Goal: Task Accomplishment & Management: Complete application form

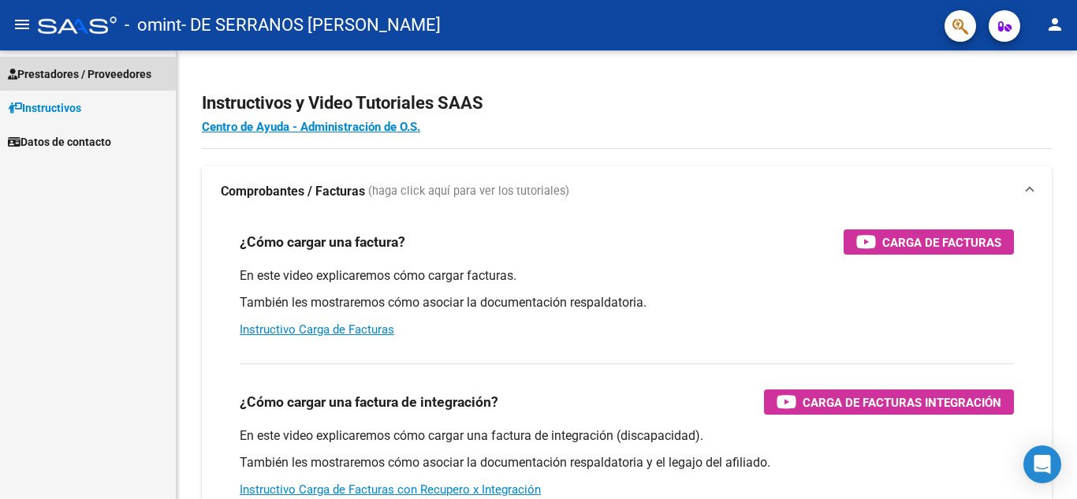
click at [50, 69] on span "Prestadores / Proveedores" at bounding box center [80, 73] width 144 height 17
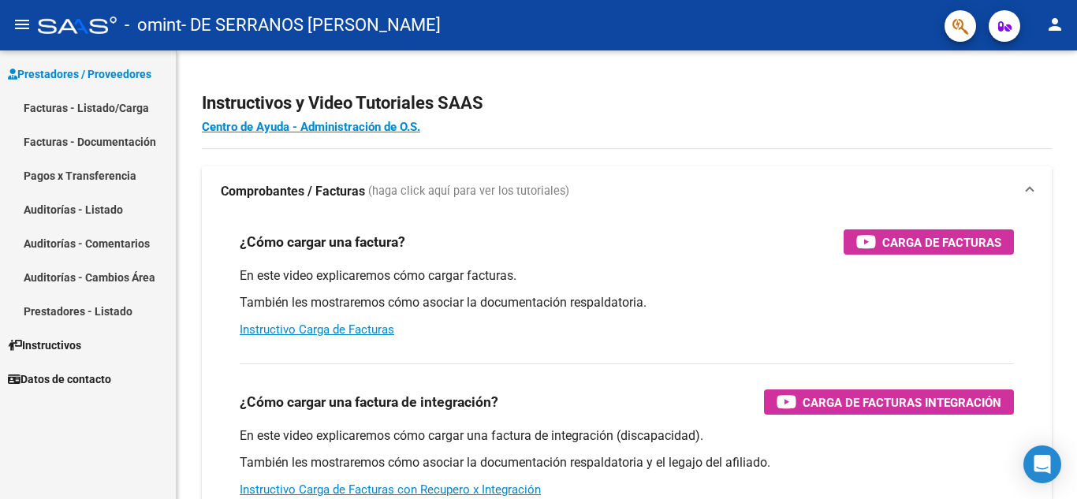
click at [144, 103] on link "Facturas - Listado/Carga" at bounding box center [88, 108] width 176 height 34
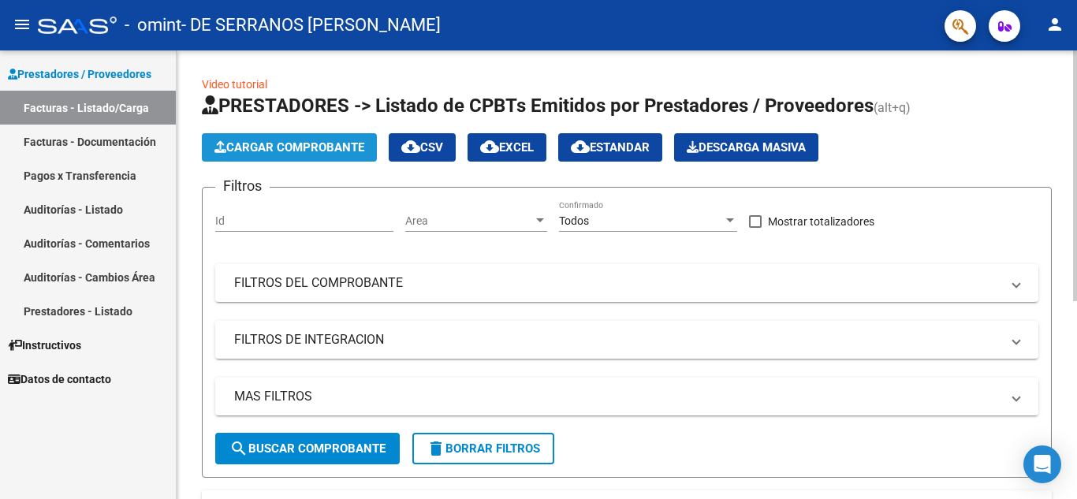
click at [274, 149] on span "Cargar Comprobante" at bounding box center [290, 147] width 150 height 14
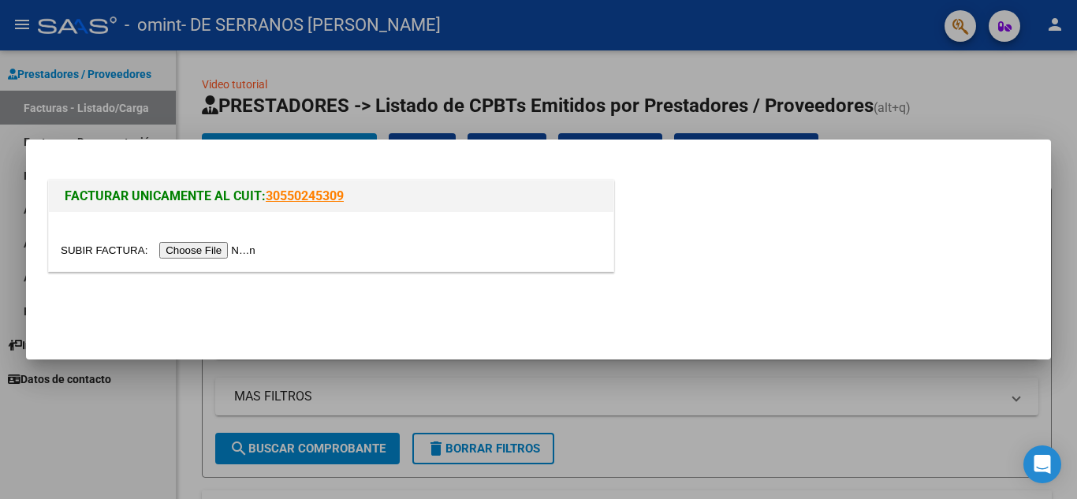
click at [232, 254] on input "file" at bounding box center [161, 250] width 200 height 17
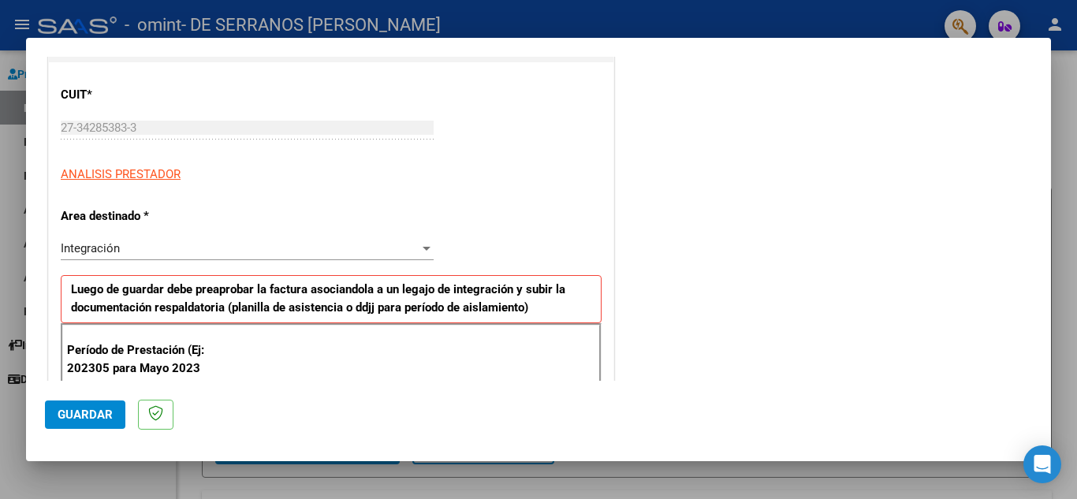
scroll to position [252, 0]
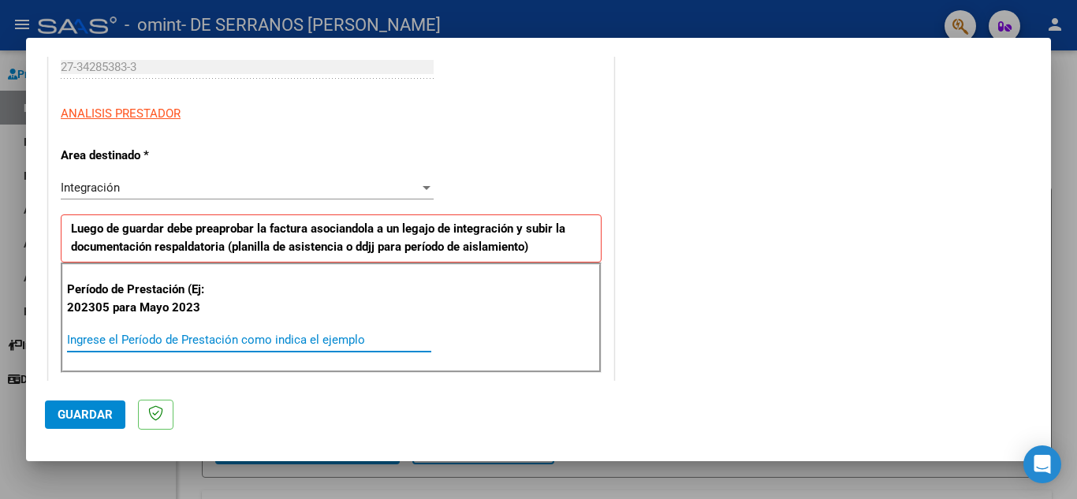
click at [140, 342] on input "Ingrese el Período de Prestación como indica el ejemplo" at bounding box center [249, 340] width 364 height 14
type input "202507"
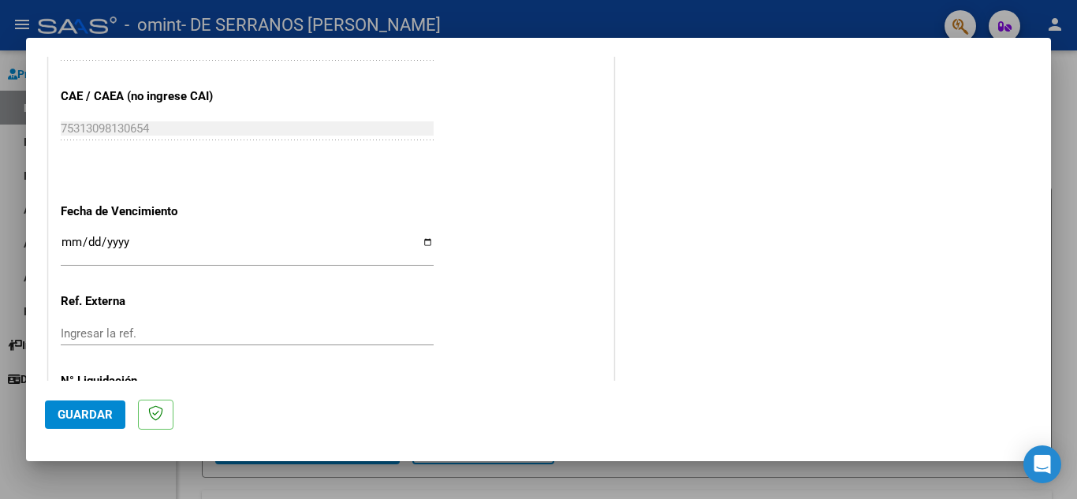
scroll to position [958, 0]
click at [425, 243] on input "Ingresar la fecha" at bounding box center [247, 249] width 373 height 25
type input "[DATE]"
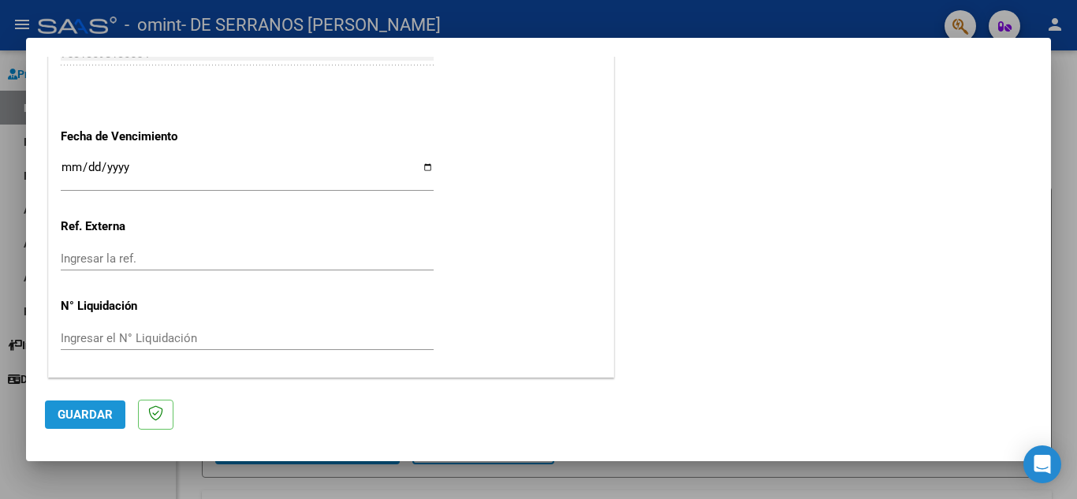
click at [116, 409] on button "Guardar" at bounding box center [85, 415] width 80 height 28
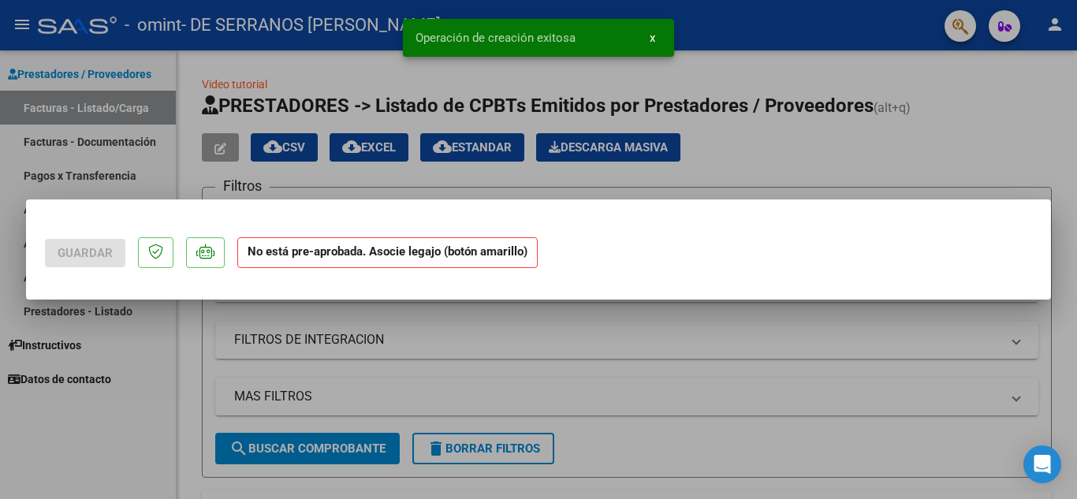
scroll to position [0, 0]
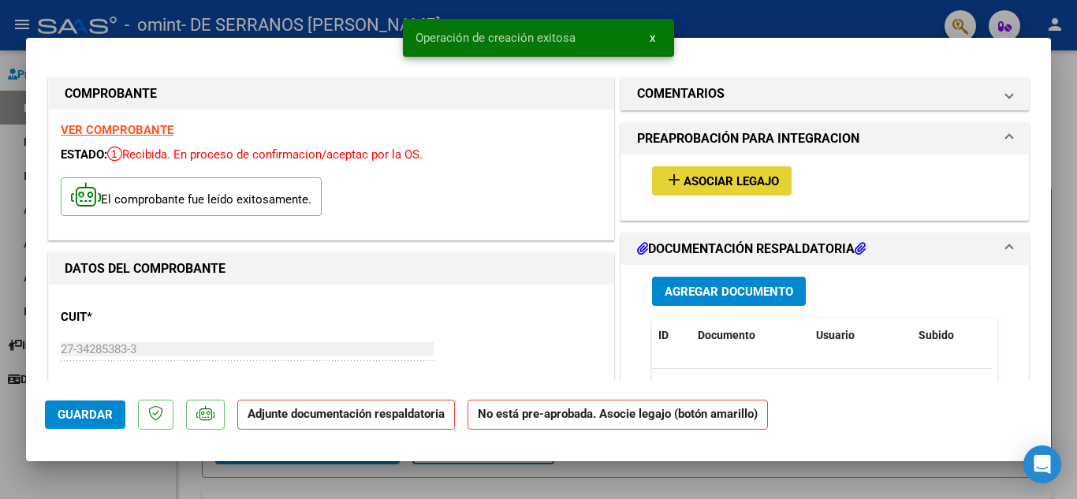
click at [755, 178] on span "Asociar Legajo" at bounding box center [731, 181] width 95 height 14
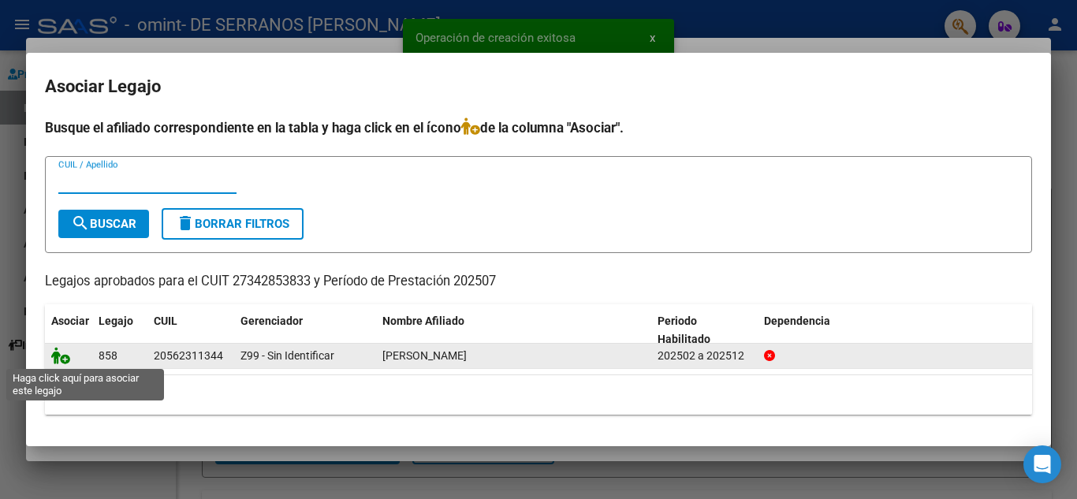
click at [62, 361] on icon at bounding box center [60, 355] width 19 height 17
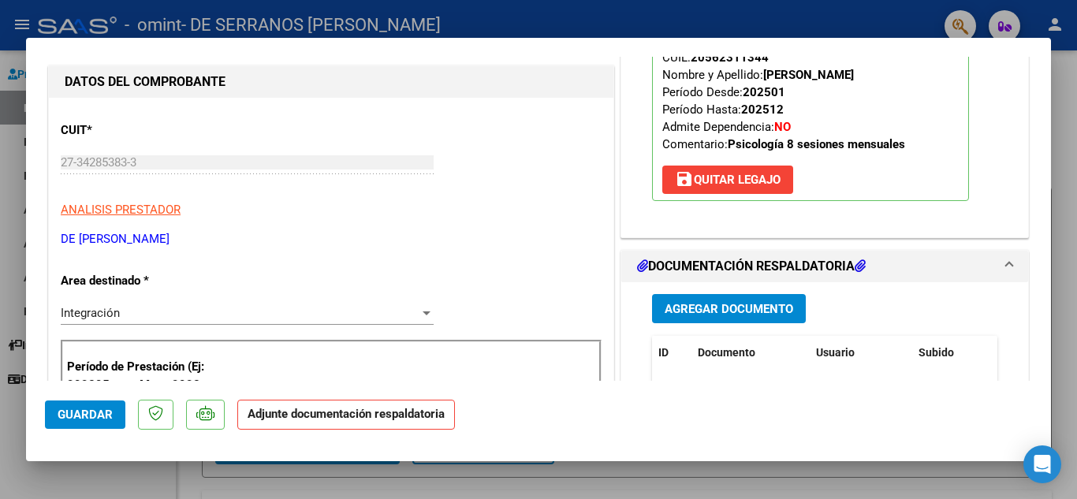
scroll to position [188, 0]
click at [367, 420] on strong "Adjunte documentación respaldatoria" at bounding box center [346, 414] width 197 height 14
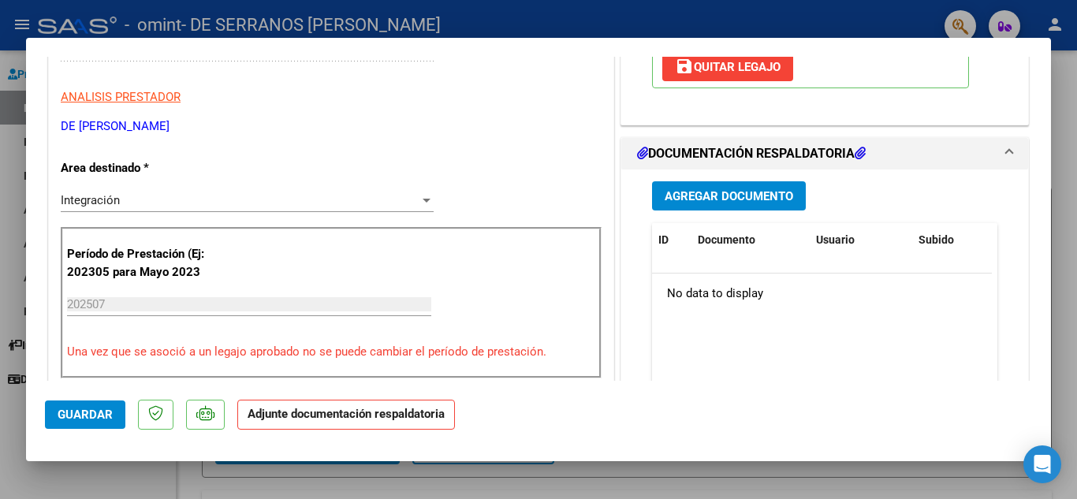
scroll to position [299, 0]
click at [750, 206] on button "Agregar Documento" at bounding box center [729, 196] width 154 height 29
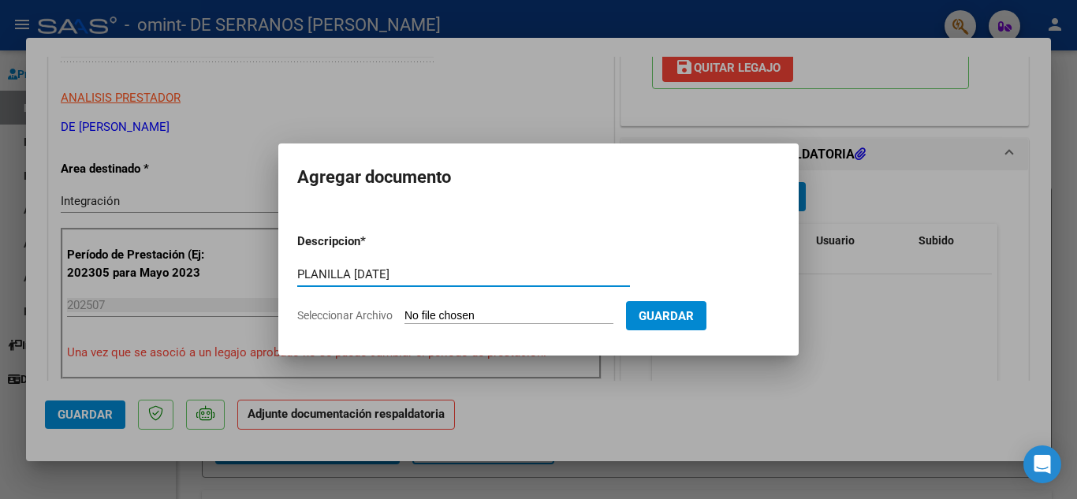
type input "PLANILLA [DATE]"
click at [543, 311] on input "Seleccionar Archivo" at bounding box center [509, 316] width 209 height 15
type input "C:\fakepath\[PERSON_NAME] [DATE].pdf"
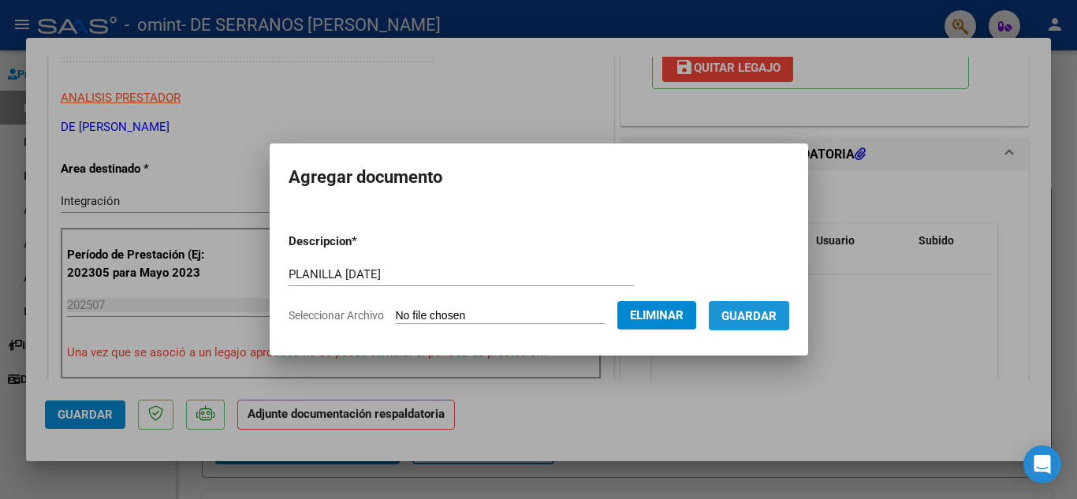
click at [764, 314] on span "Guardar" at bounding box center [749, 316] width 55 height 14
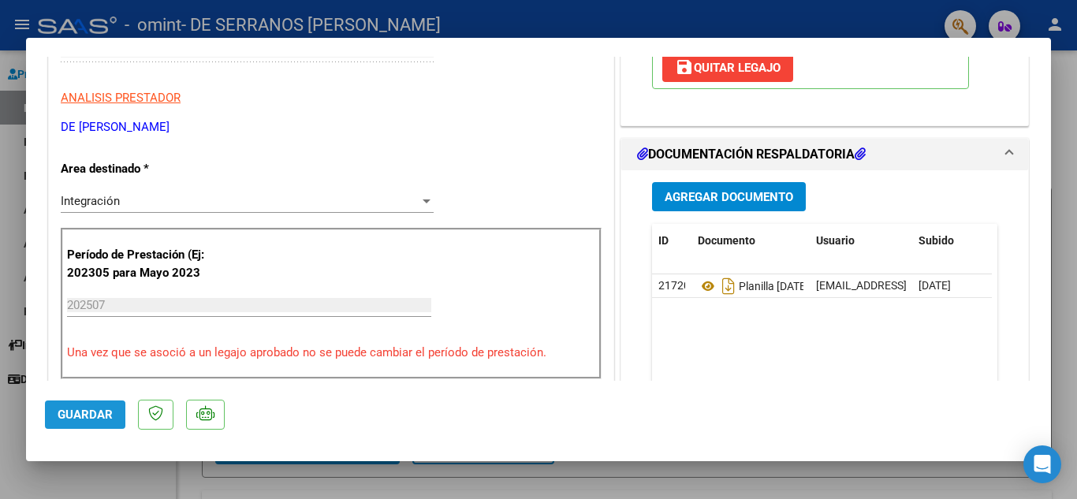
click at [62, 424] on button "Guardar" at bounding box center [85, 415] width 80 height 28
click at [93, 417] on span "Guardar" at bounding box center [85, 415] width 55 height 14
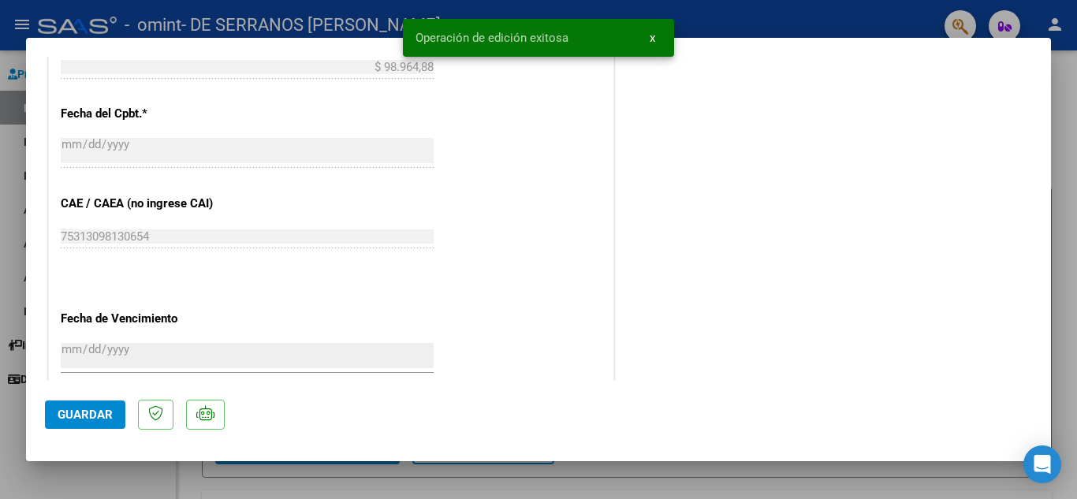
scroll to position [1088, 0]
